Goal: Complete application form

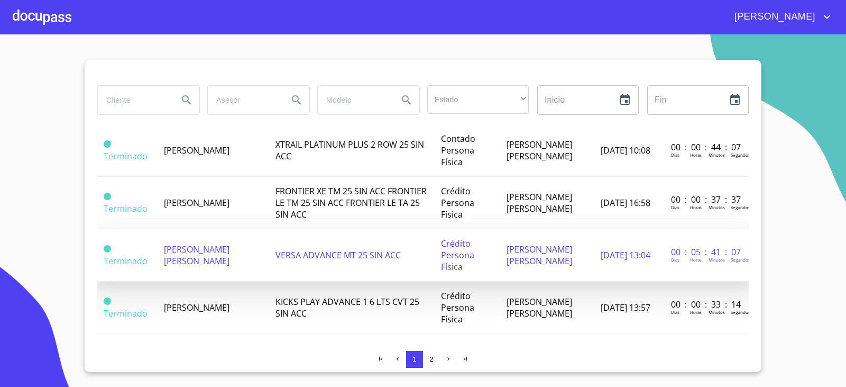
scroll to position [212, 0]
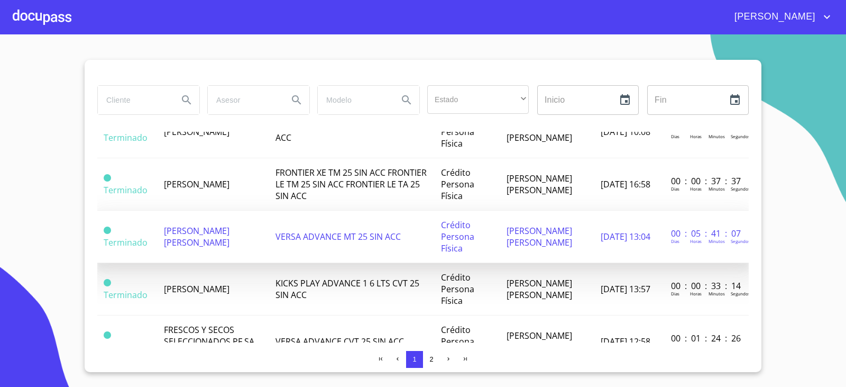
click at [202, 224] on td "[PERSON_NAME] [PERSON_NAME]" at bounding box center [214, 237] width 112 height 52
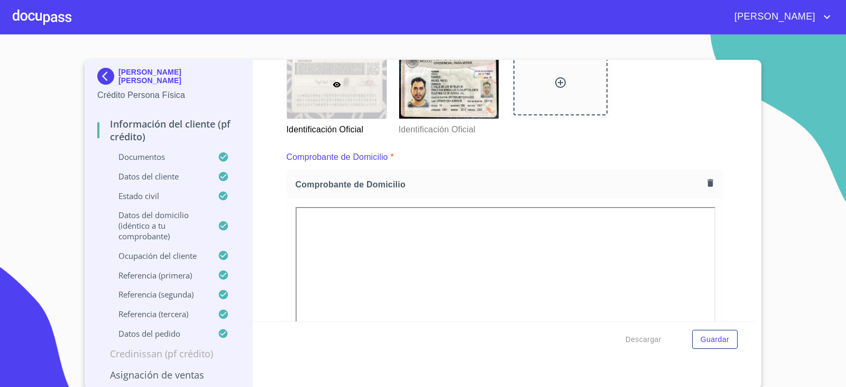
scroll to position [317, 0]
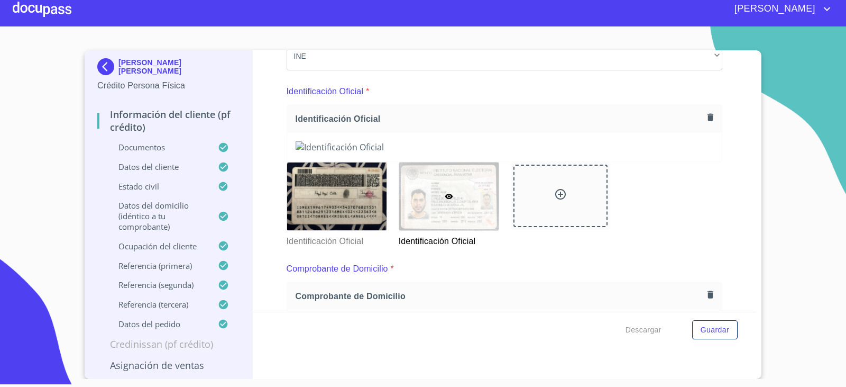
scroll to position [74, 0]
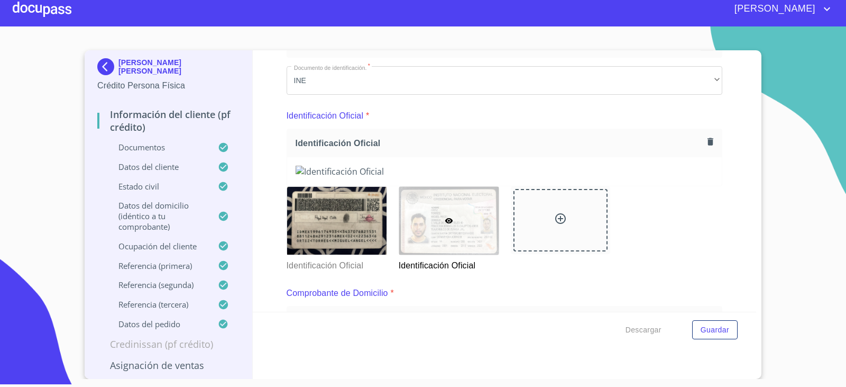
drag, startPoint x: 610, startPoint y: 58, endPoint x: 621, endPoint y: 7, distance: 52.0
